Goal: Navigation & Orientation: Find specific page/section

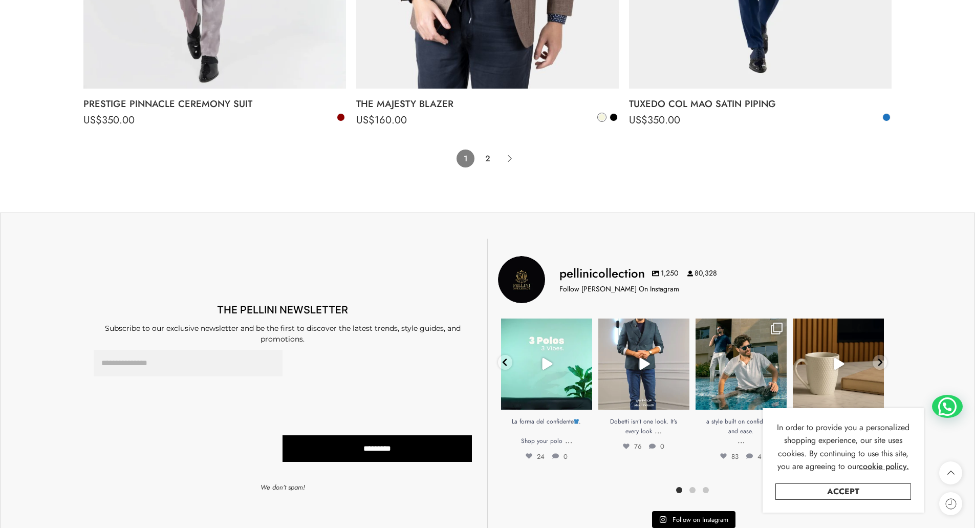
scroll to position [8478, 0]
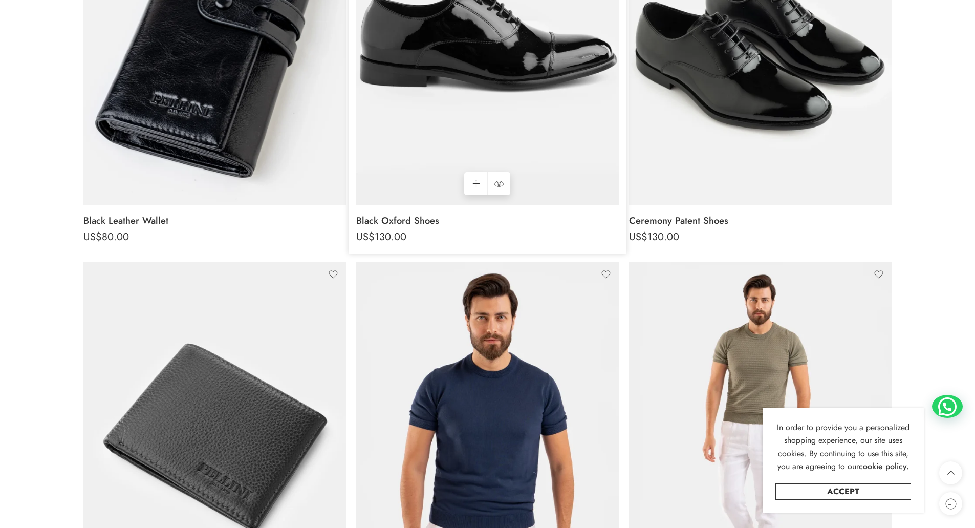
scroll to position [563, 0]
